Goal: Information Seeking & Learning: Check status

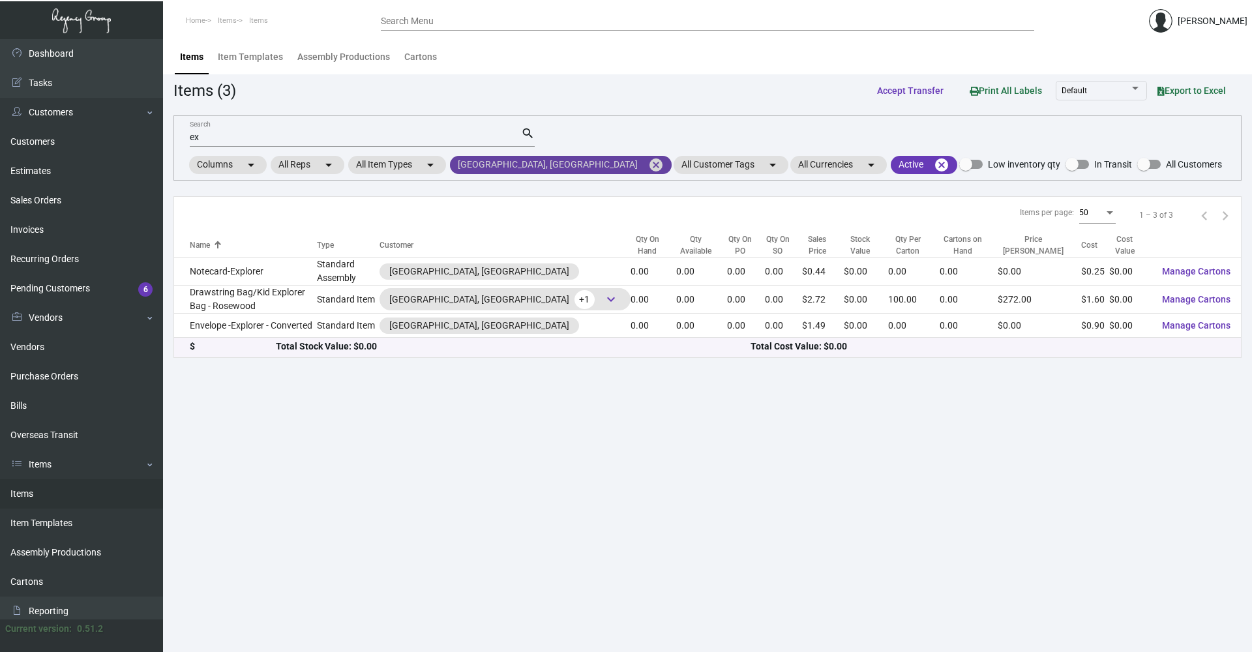
click at [648, 164] on mat-icon "cancel" at bounding box center [656, 165] width 16 height 16
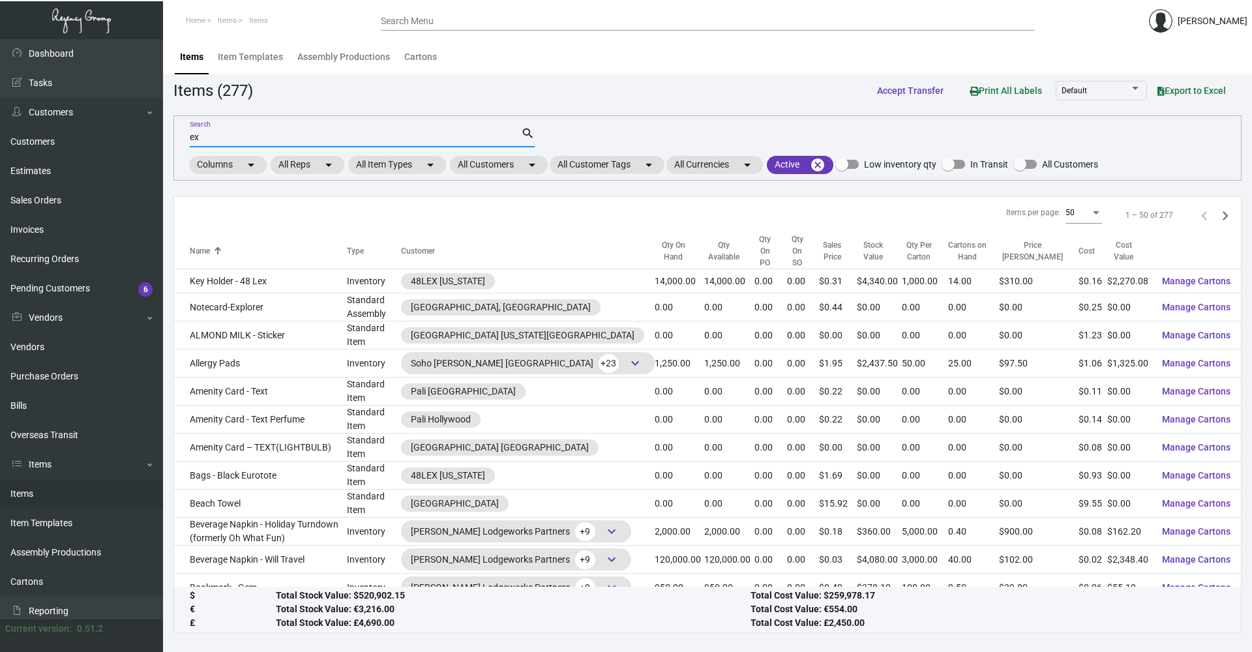
click at [286, 143] on div "ex Search" at bounding box center [355, 137] width 331 height 20
type input "e"
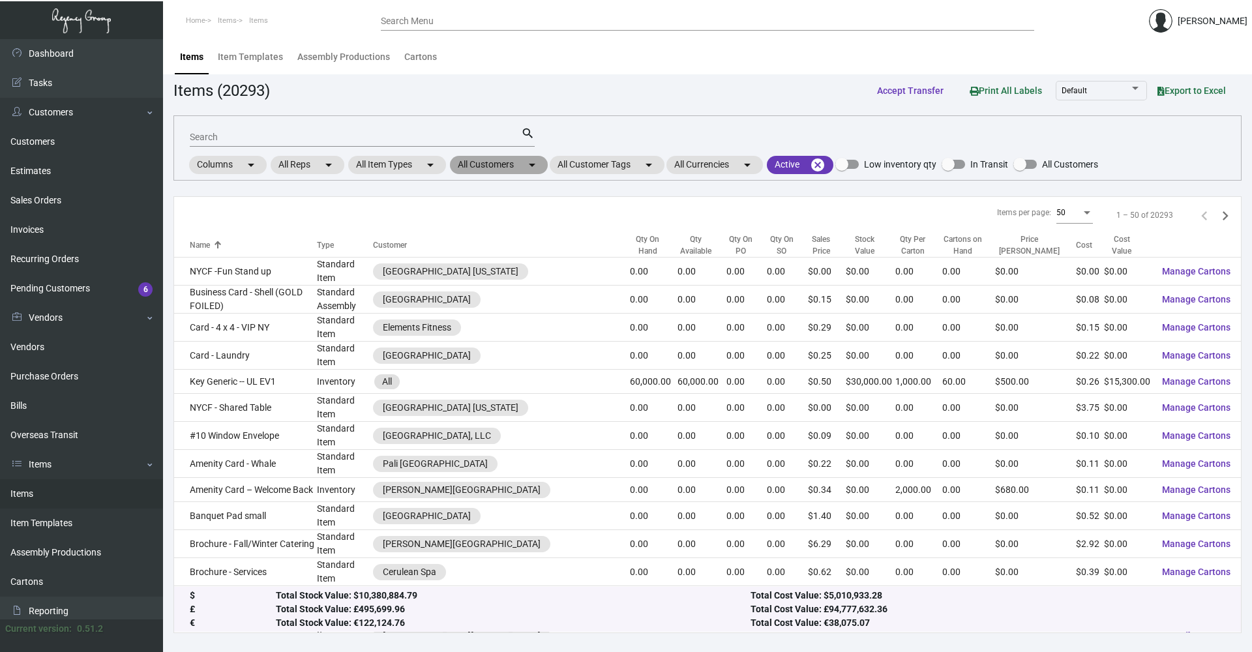
click at [477, 170] on mat-chip "All Customers arrow_drop_down" at bounding box center [499, 165] width 98 height 18
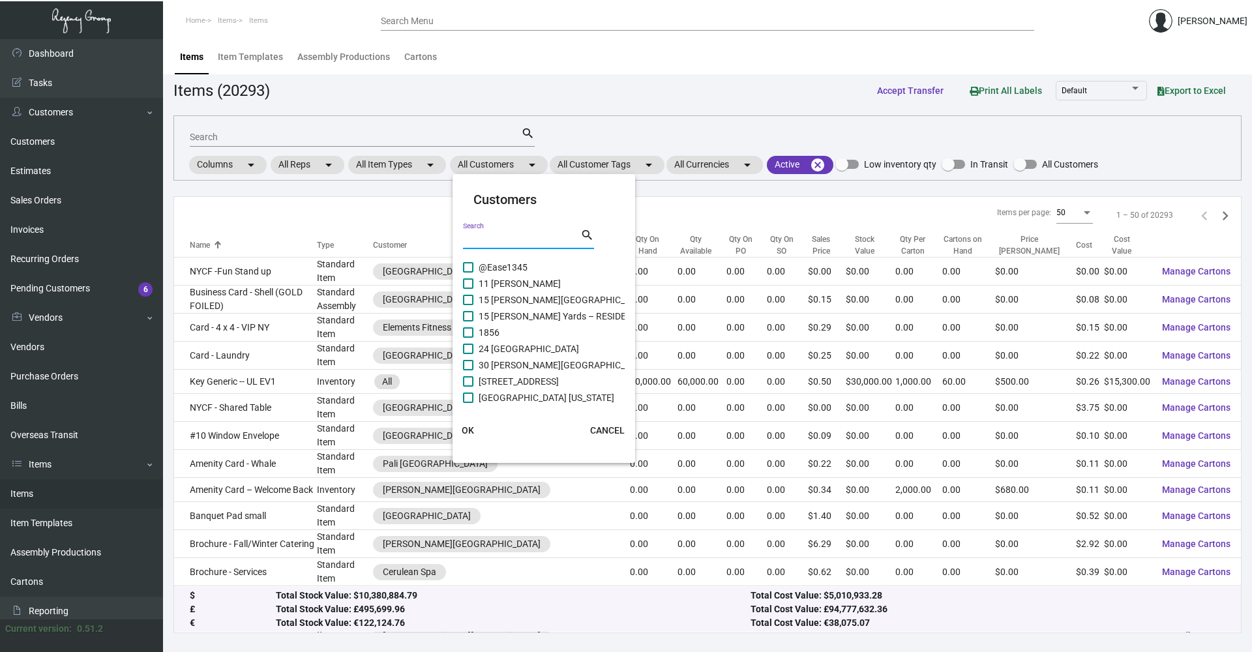
click at [481, 243] on input "Search" at bounding box center [521, 239] width 117 height 10
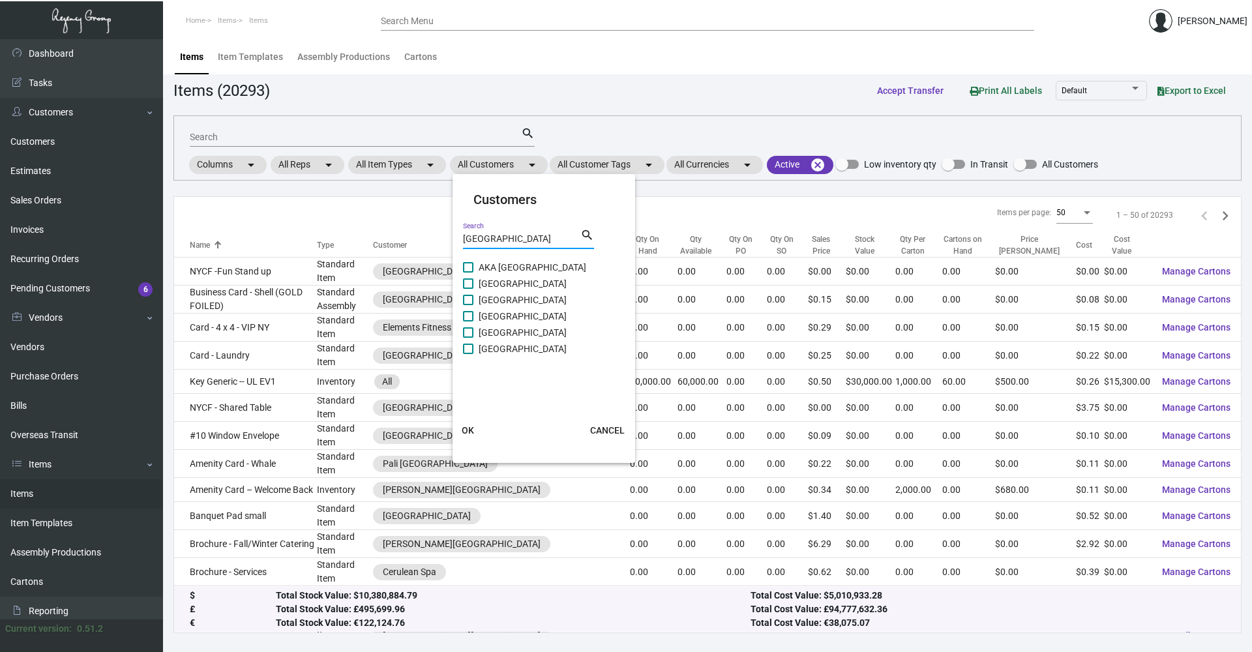
type input "[GEOGRAPHIC_DATA]"
click at [517, 344] on span "[GEOGRAPHIC_DATA]" at bounding box center [523, 349] width 88 height 16
click at [468, 354] on input "[GEOGRAPHIC_DATA]" at bounding box center [468, 354] width 1 height 1
checkbox input "true"
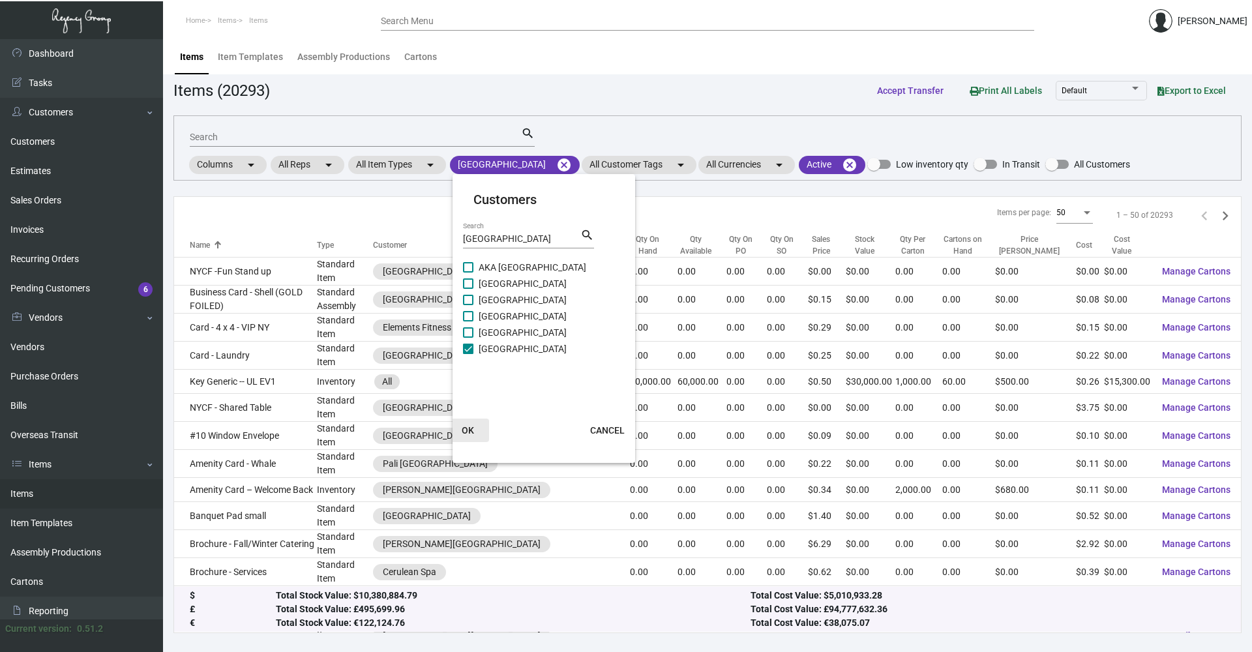
click at [463, 429] on span "OK" at bounding box center [468, 430] width 12 height 10
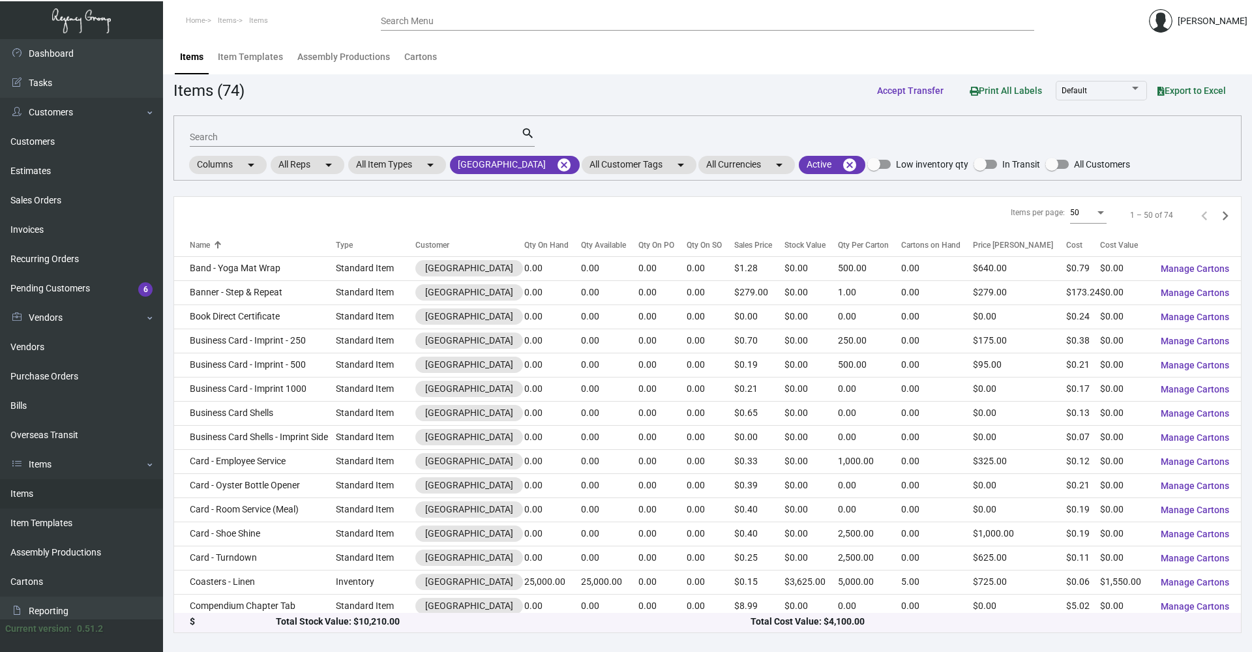
click at [319, 136] on input "Search" at bounding box center [355, 137] width 331 height 10
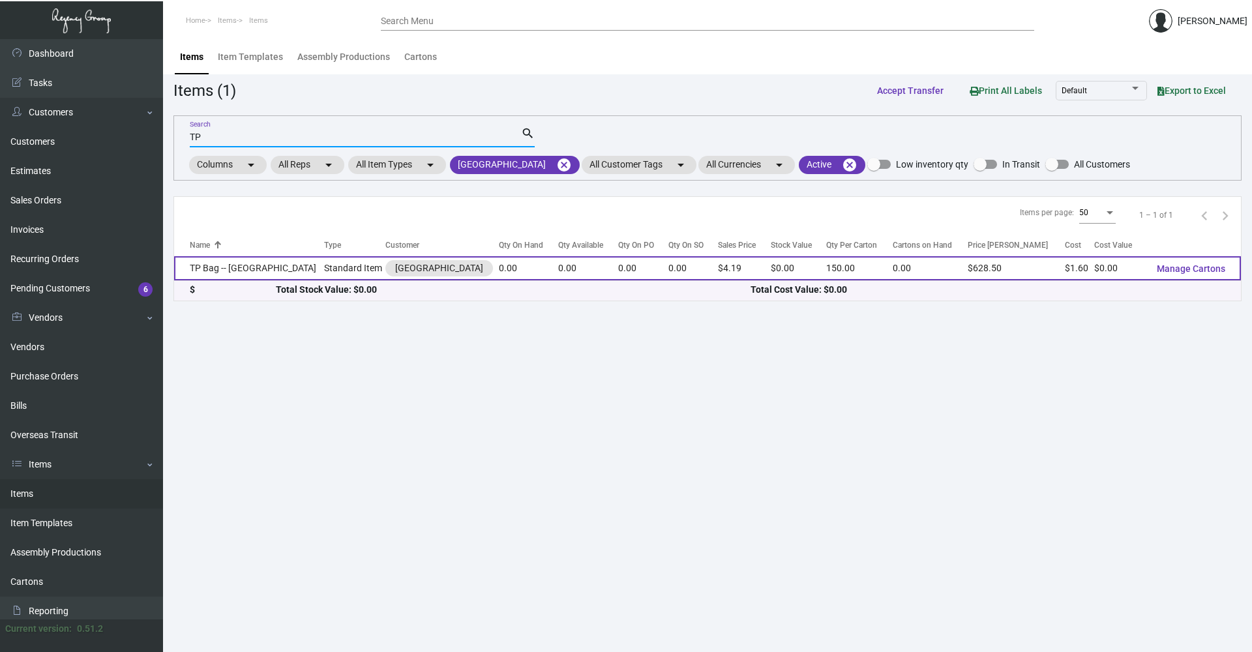
type input "TP"
click at [344, 268] on td "Standard Item" at bounding box center [354, 268] width 61 height 24
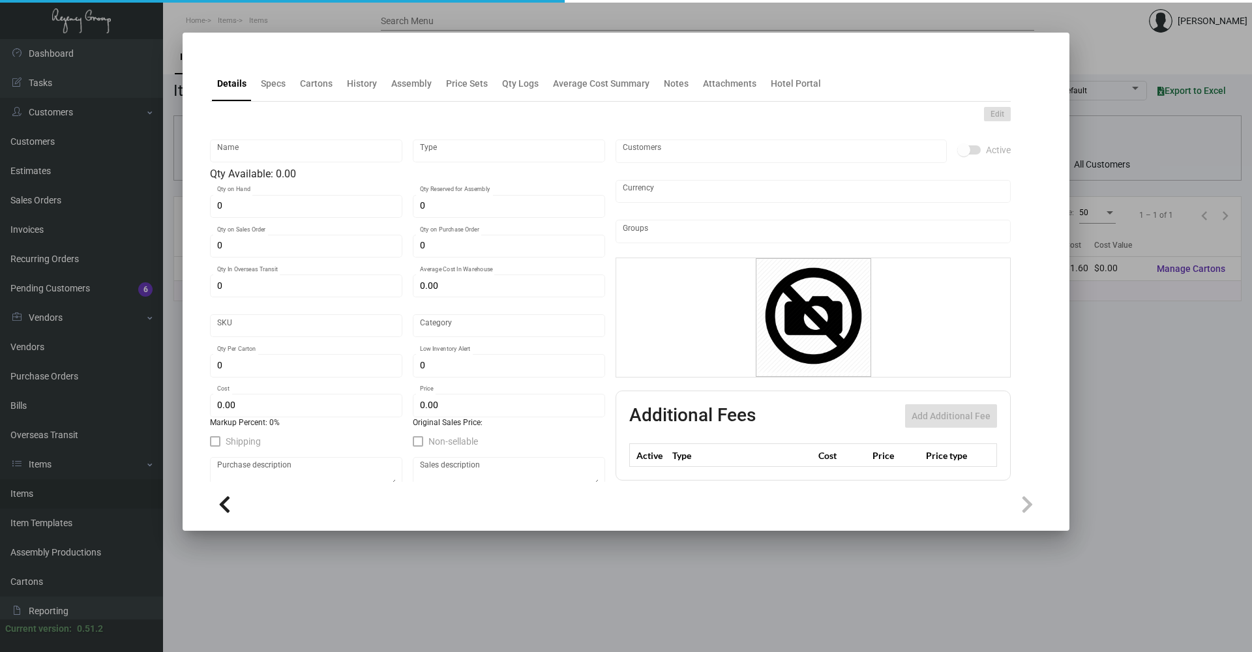
type input "TP Bag -- [GEOGRAPHIC_DATA]"
type input "Standard Item"
type input "$ 0.00"
type input "Overseas"
type input "150"
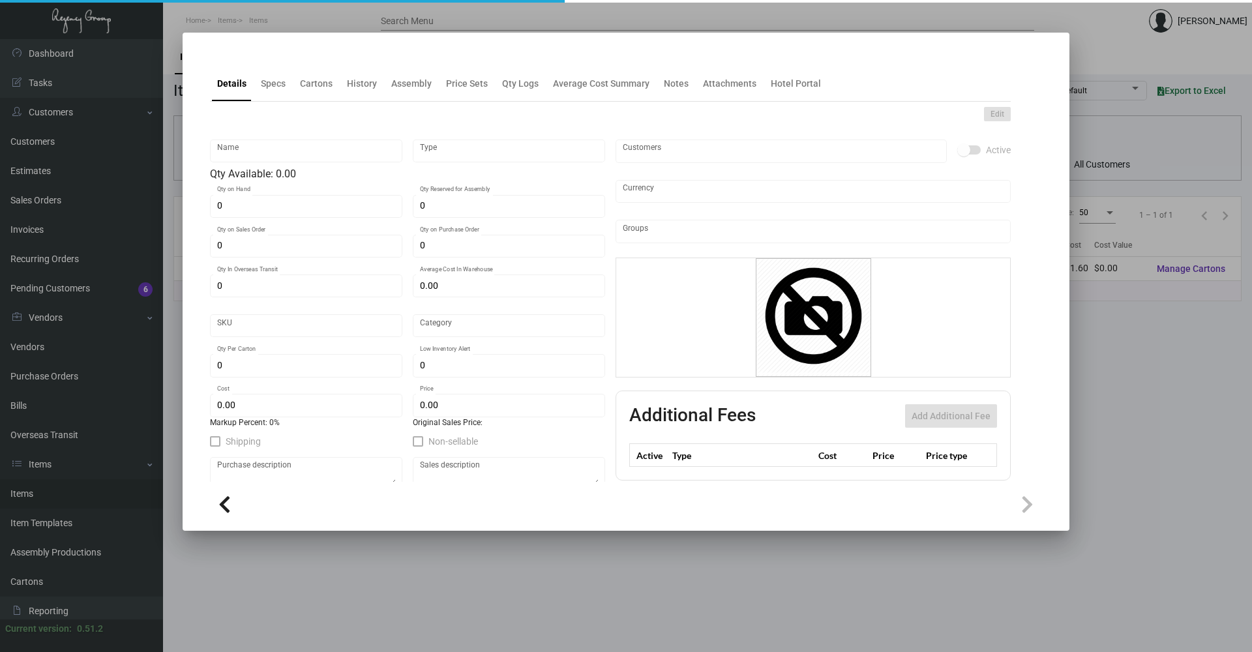
type input "100"
type input "$ 1.60"
type input "$ 4.19"
checkbox input "true"
type input "United States Dollar $"
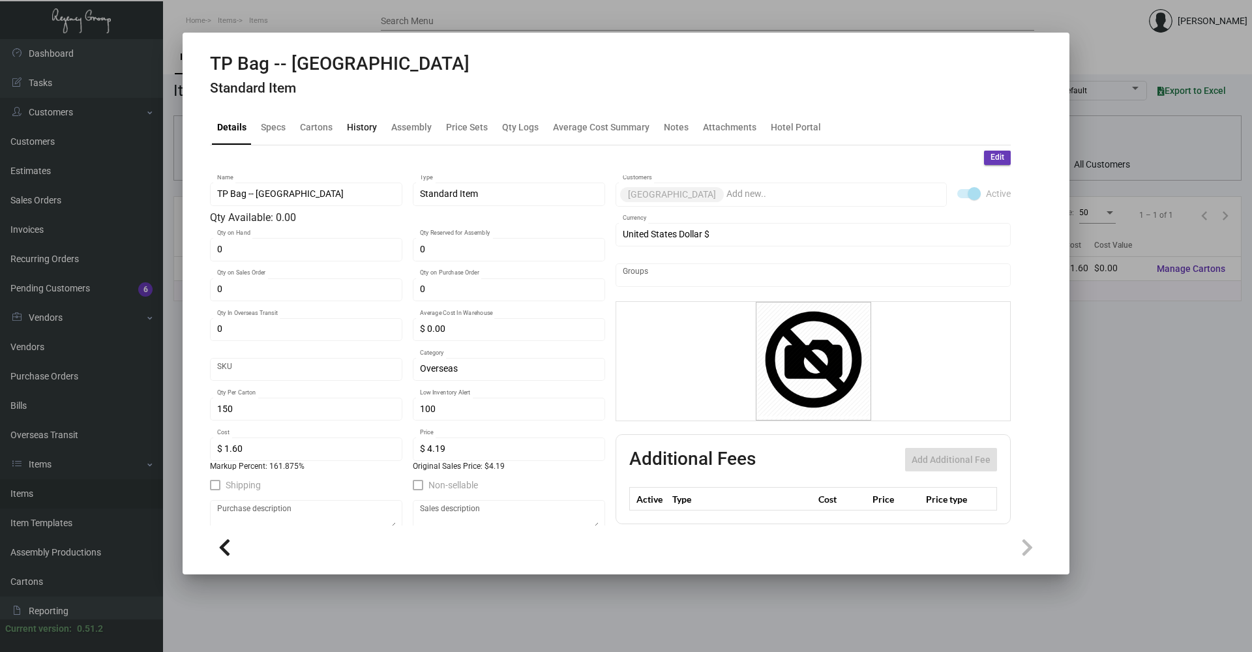
click at [352, 129] on div "History" at bounding box center [362, 127] width 30 height 14
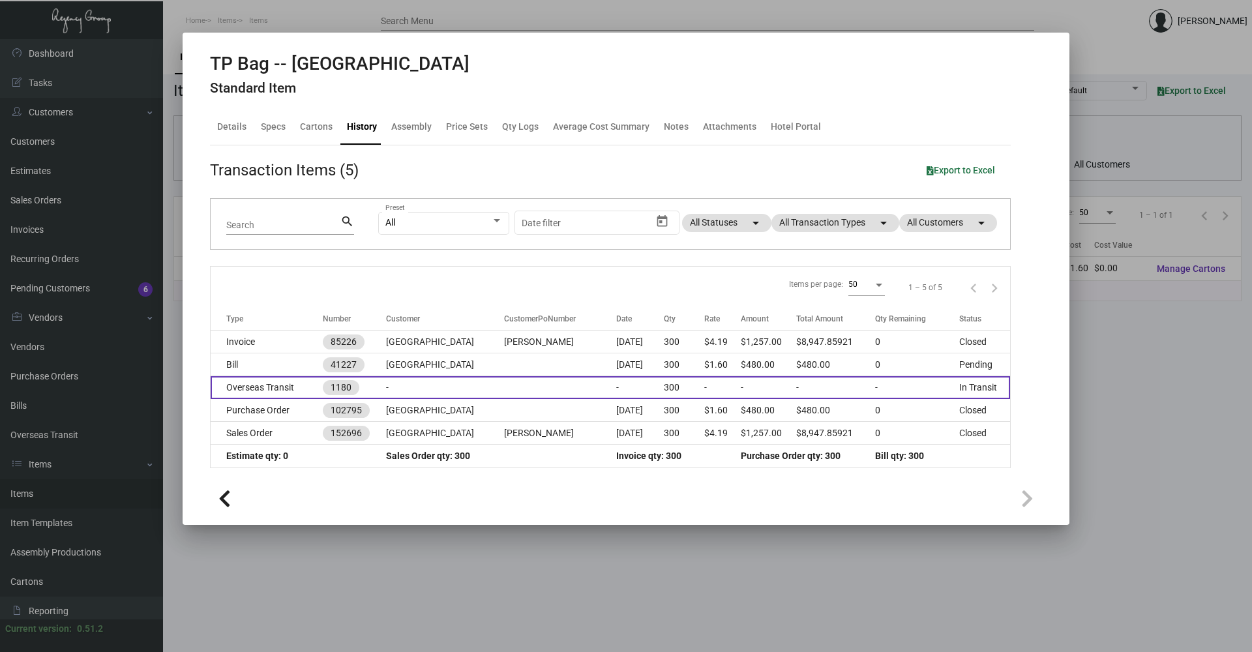
click at [402, 392] on td "-" at bounding box center [445, 387] width 118 height 23
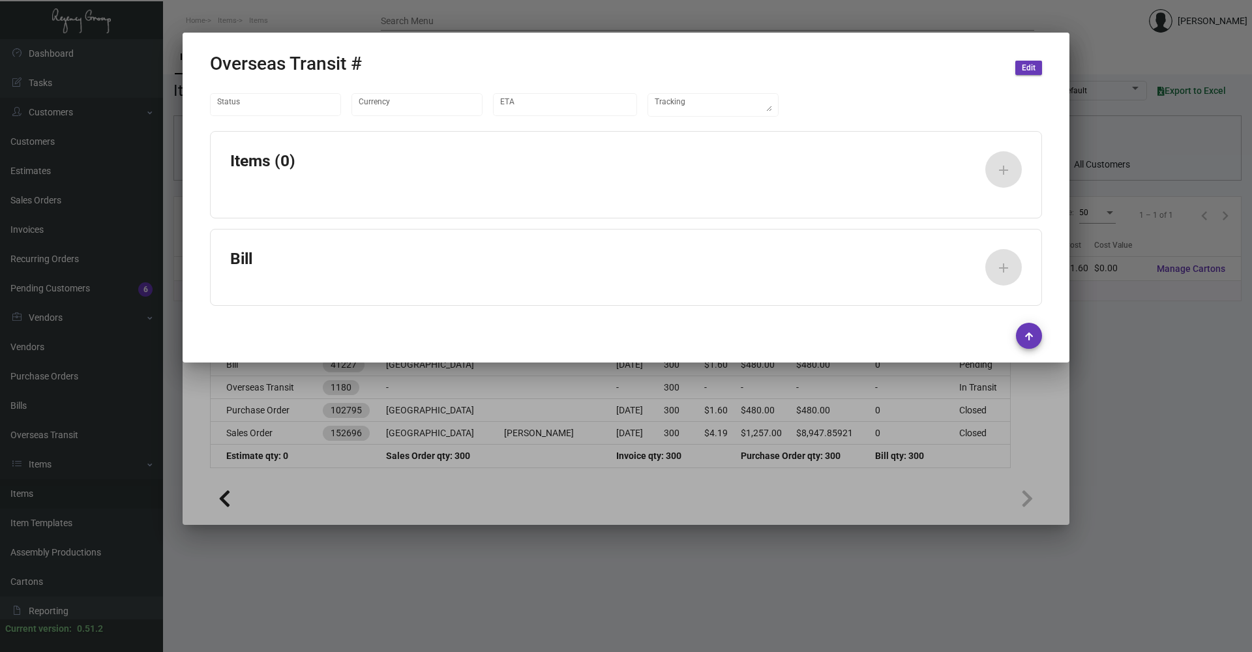
type input "United States Dollar $"
type input "[DATE]"
type textarea "Container#OOCU8322025 - REF #729923"
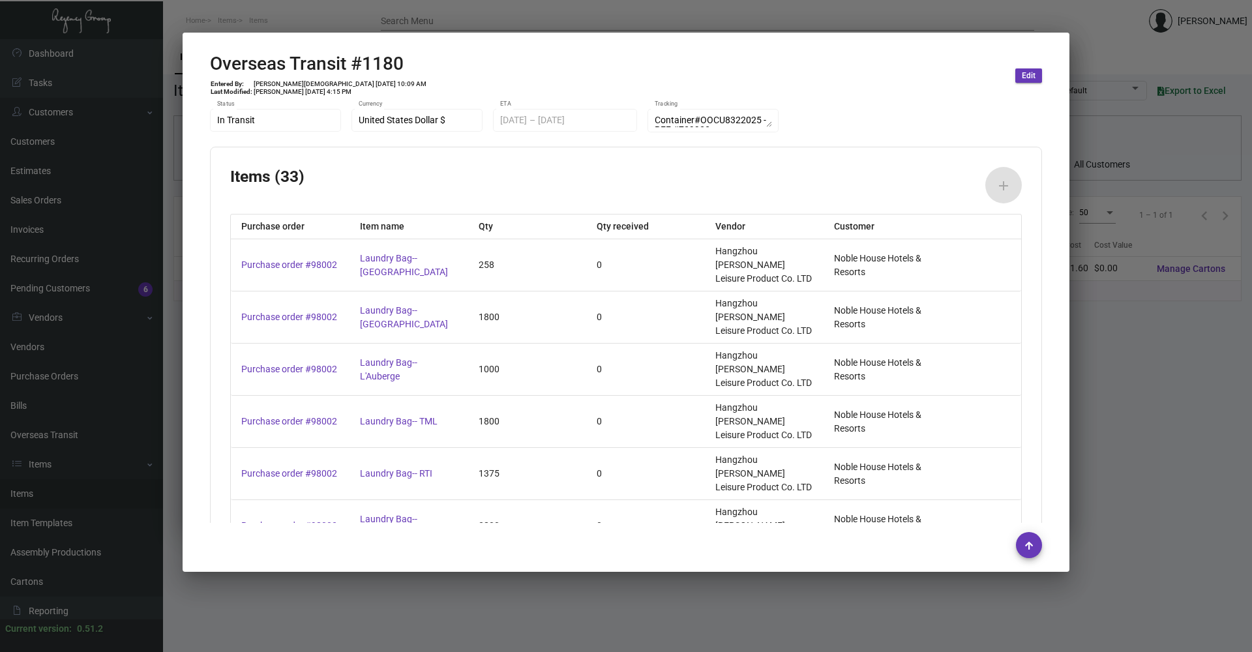
click at [636, 34] on mat-dialog-container "Overseas Transit #1180 Entered By: [PERSON_NAME] [DATE] 10:09 AM Last Modified:…" at bounding box center [626, 302] width 887 height 539
click at [608, 19] on div at bounding box center [626, 326] width 1252 height 652
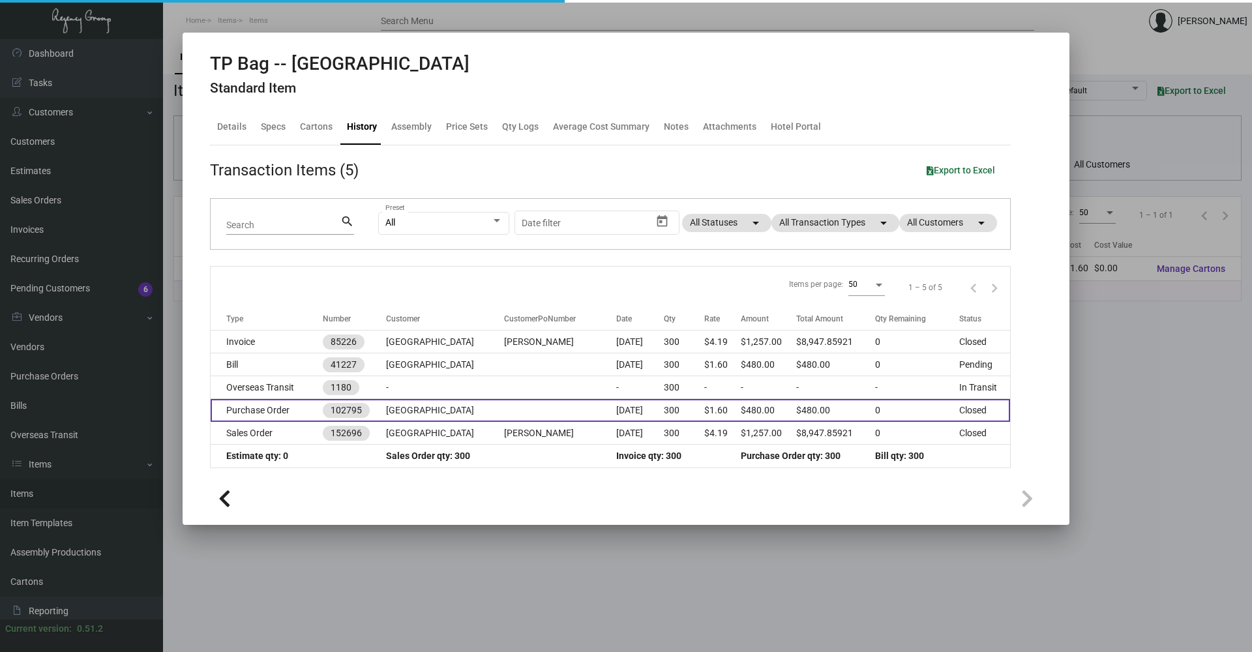
click at [435, 406] on td "[GEOGRAPHIC_DATA]" at bounding box center [445, 410] width 118 height 23
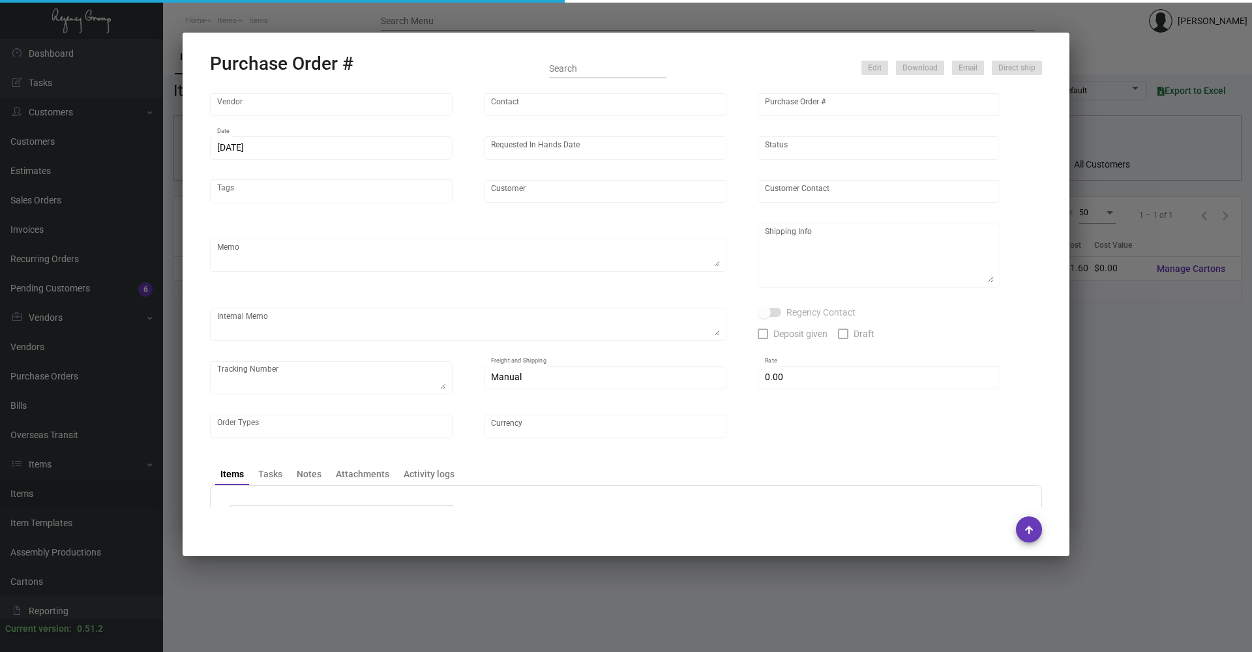
type input "Hangzhou [PERSON_NAME] Leisure Product Co. LTD"
type input "[PERSON_NAME]"
type input "102795"
type input "[DATE]"
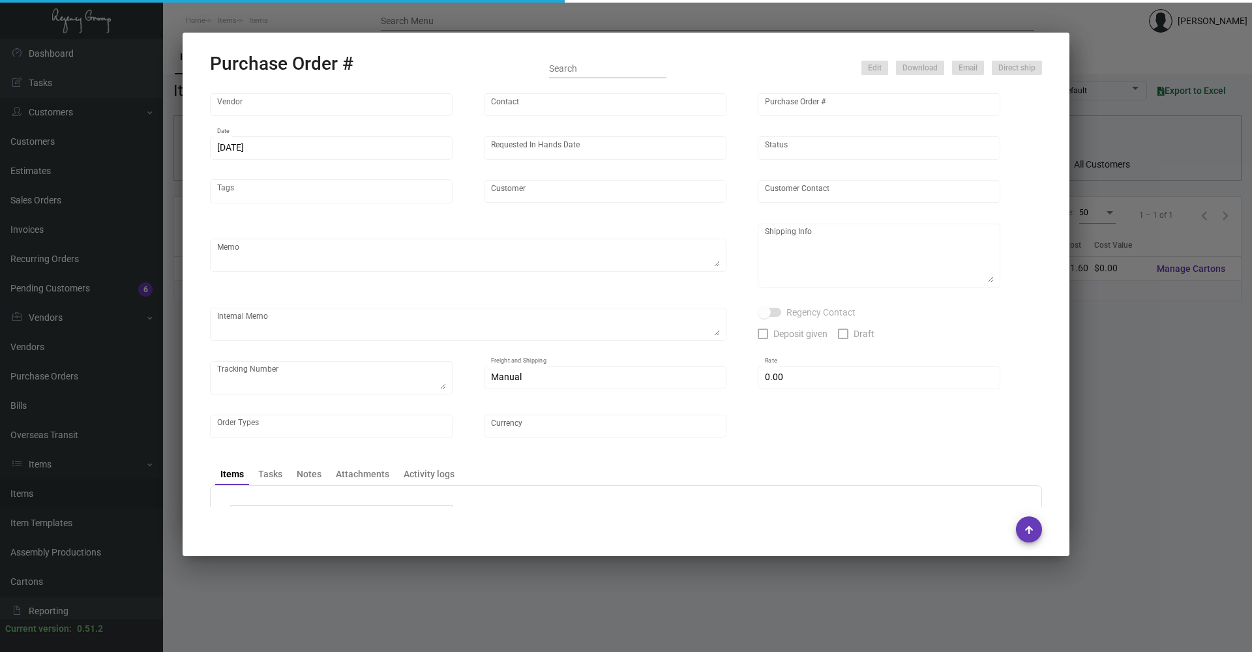
type input "[GEOGRAPHIC_DATA]"
type textarea "Boat to NJ warehouse"
type textarea "Regency Group NJ - [PERSON_NAME] [STREET_ADDRESS]"
type textarea "*Warehouse* - The vendor is remaking the whole order to replace the previous in…"
checkbox input "true"
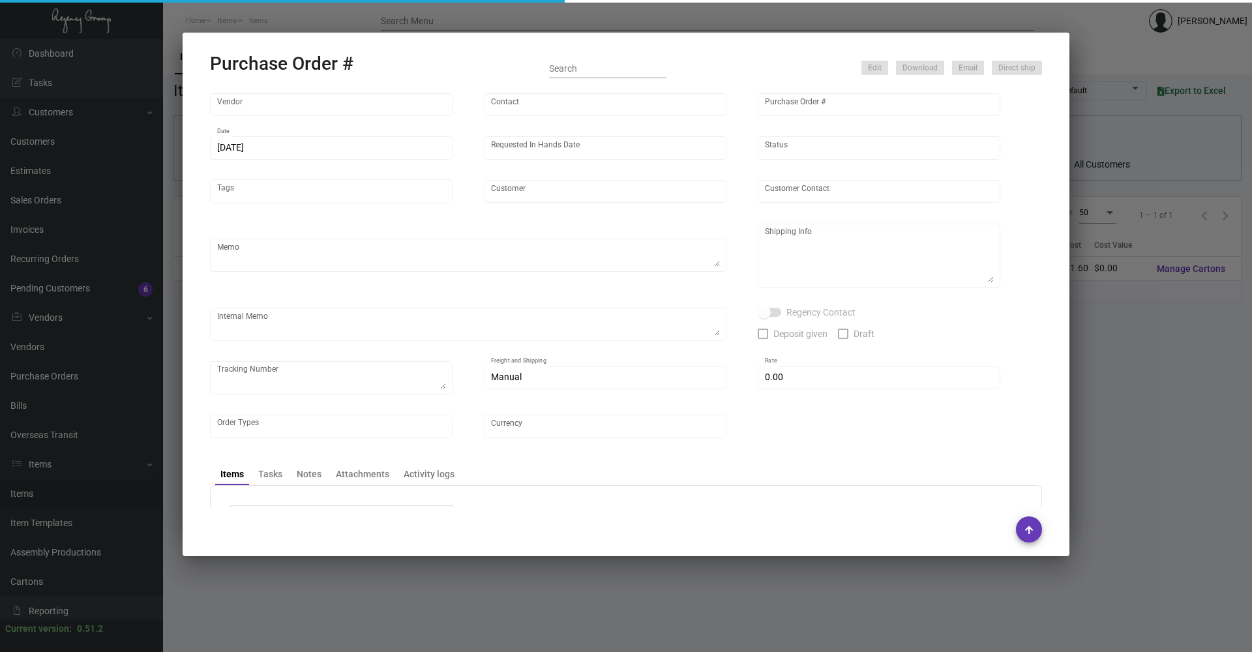
type input "$ 0.00"
type input "United States Dollar $"
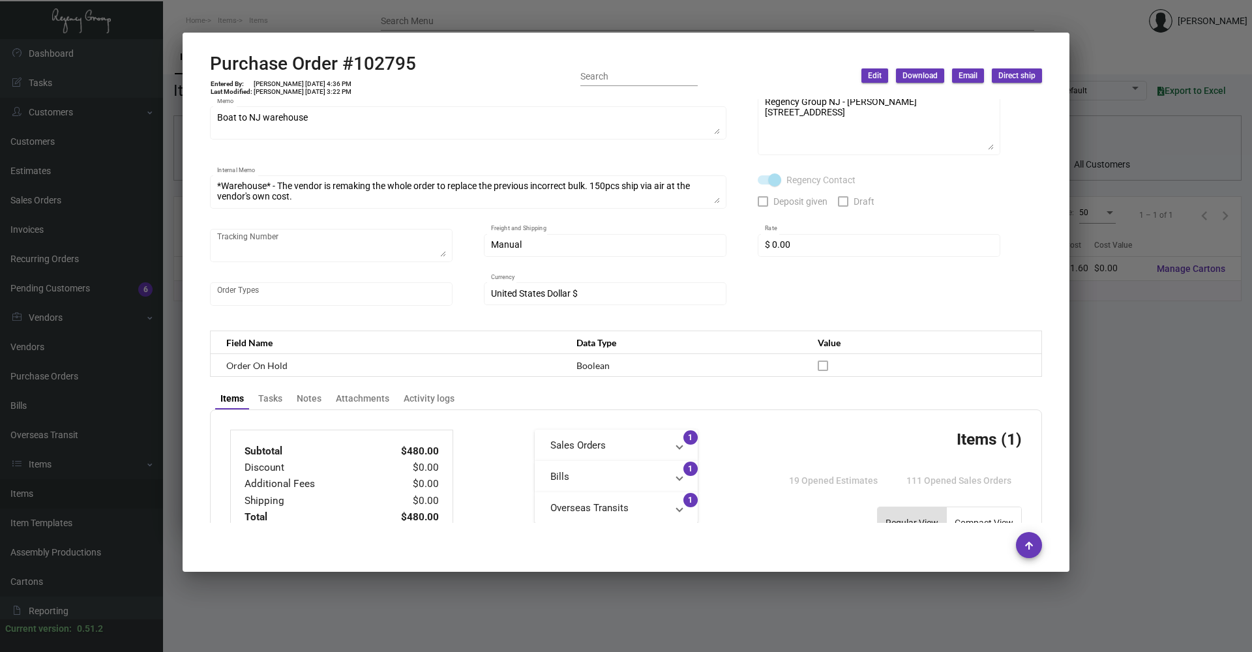
scroll to position [18, 0]
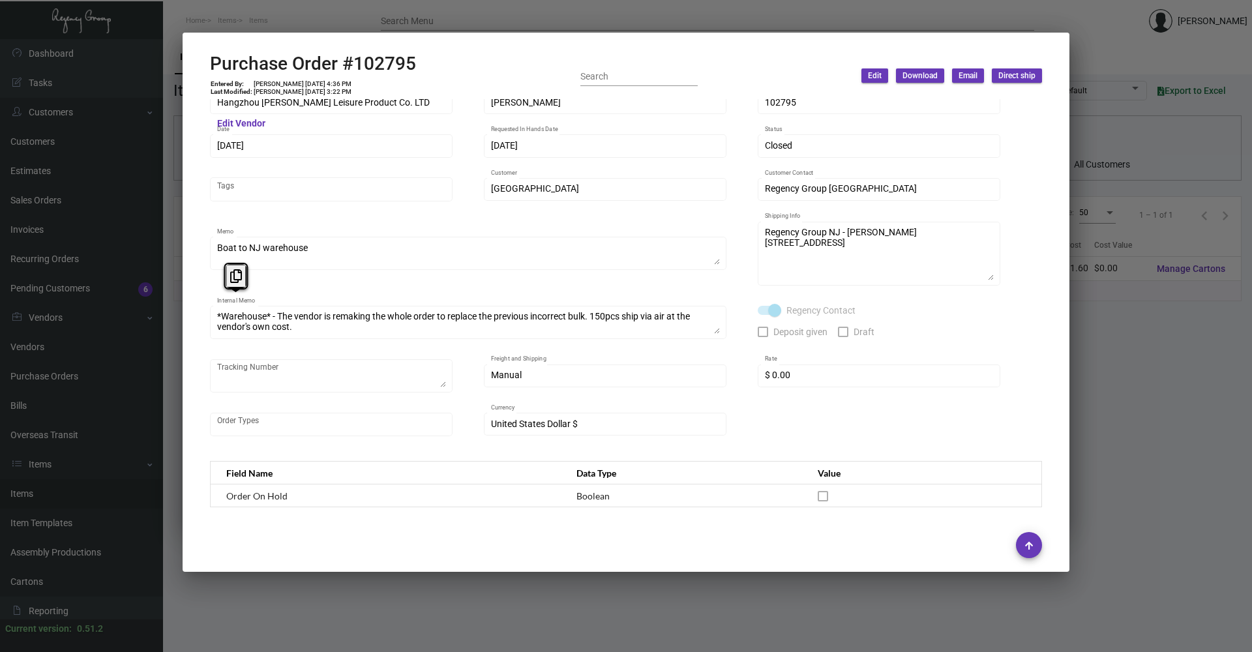
drag, startPoint x: 717, startPoint y: 334, endPoint x: 715, endPoint y: 342, distance: 8.6
click at [715, 342] on div "*Warehouse* - The vendor is remaking the whole order to replace the previous in…" at bounding box center [468, 329] width 517 height 46
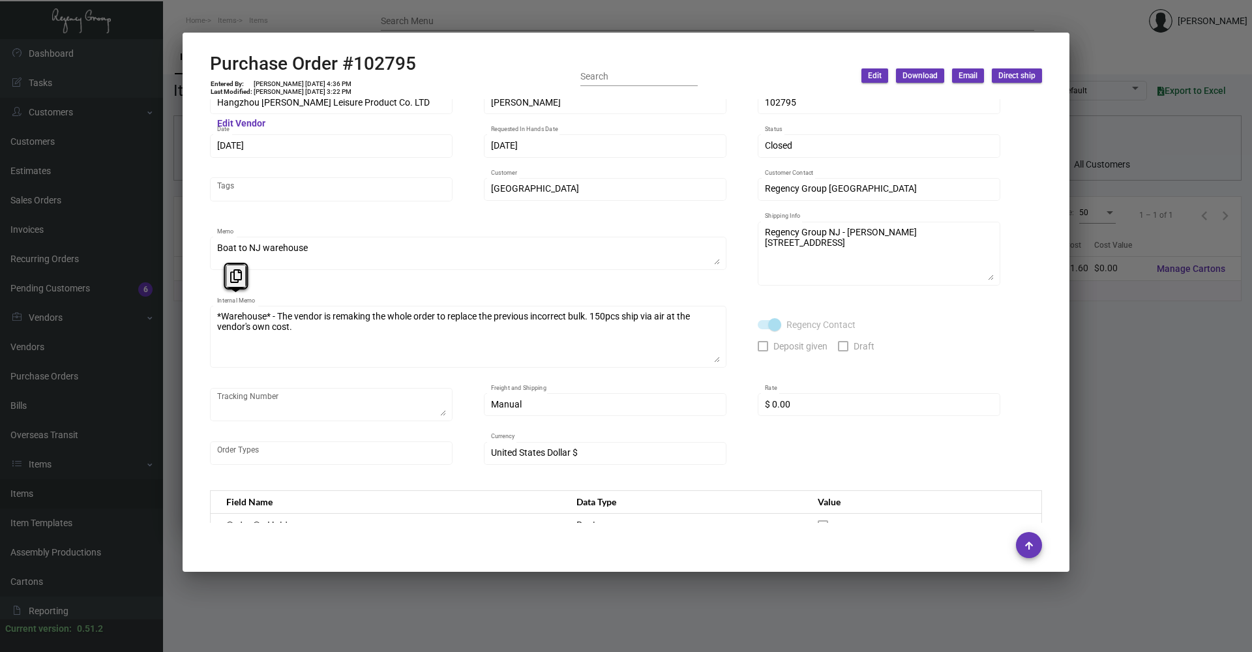
click at [672, 378] on div "*Warehouse* - The vendor is remaking the whole order to replace the previous in…" at bounding box center [468, 343] width 517 height 74
